Goal: Information Seeking & Learning: Learn about a topic

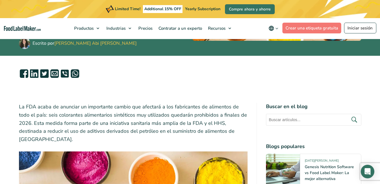
scroll to position [192, 0]
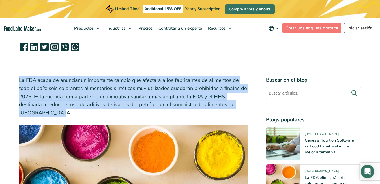
drag, startPoint x: 19, startPoint y: 80, endPoint x: 229, endPoint y: 104, distance: 210.9
click at [242, 109] on p "La FDA acaba de anunciar un importante cambio que afectará a los fabricantes de…" at bounding box center [133, 96] width 229 height 41
copy p "La FDA acaba de anunciar un importante cambio que afectará a los fabricantes de…"
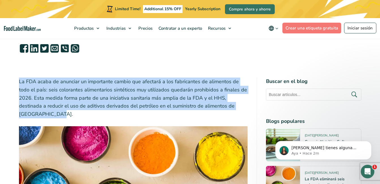
scroll to position [181, 0]
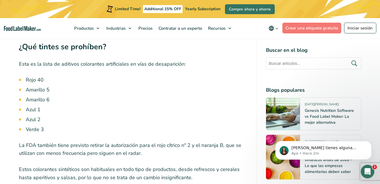
scroll to position [520, 0]
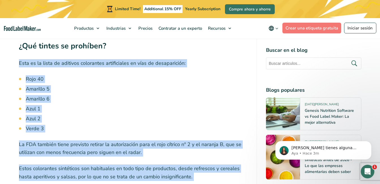
drag, startPoint x: 19, startPoint y: 55, endPoint x: 195, endPoint y: 175, distance: 213.1
copy div "Esta es la lista de aditivos colorantes artificiales en vías de desaparición: R…"
click at [214, 164] on p "Estos colorantes sintéticos son habituales en todo tipo de productos, desde ref…" at bounding box center [133, 172] width 229 height 16
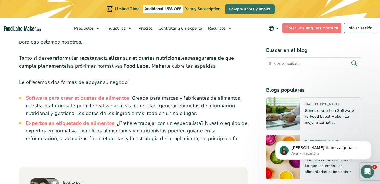
scroll to position [1222, 0]
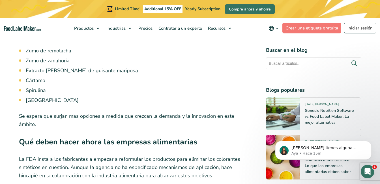
scroll to position [826, 0]
